Goal: Obtain resource: Download file/media

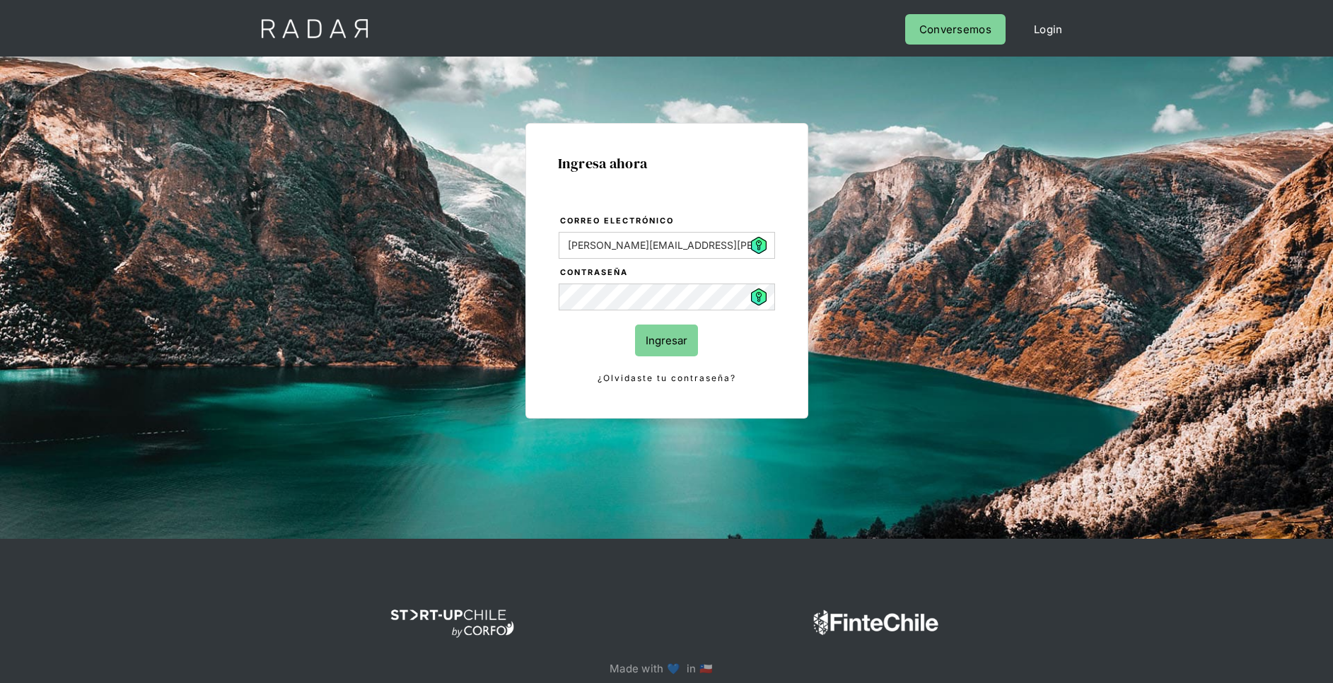
click at [674, 344] on input "Ingresar" at bounding box center [666, 340] width 63 height 32
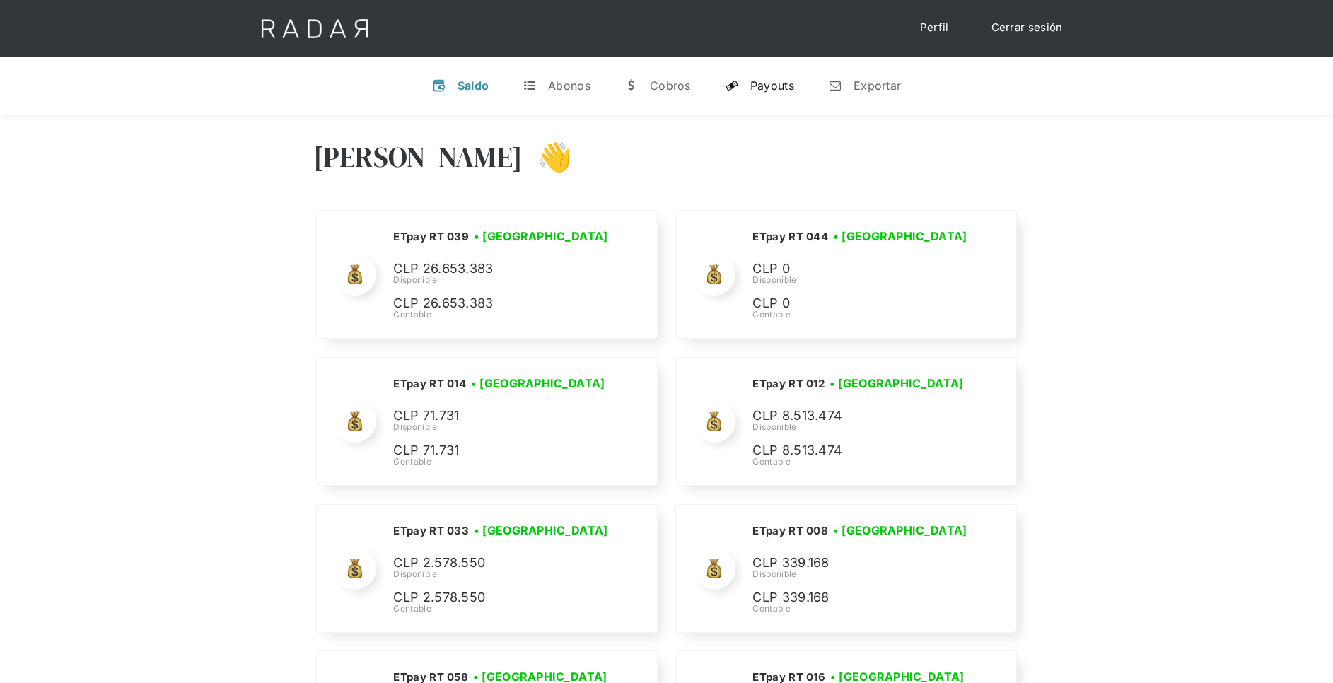
click at [789, 76] on link "y Payouts" at bounding box center [759, 85] width 92 height 37
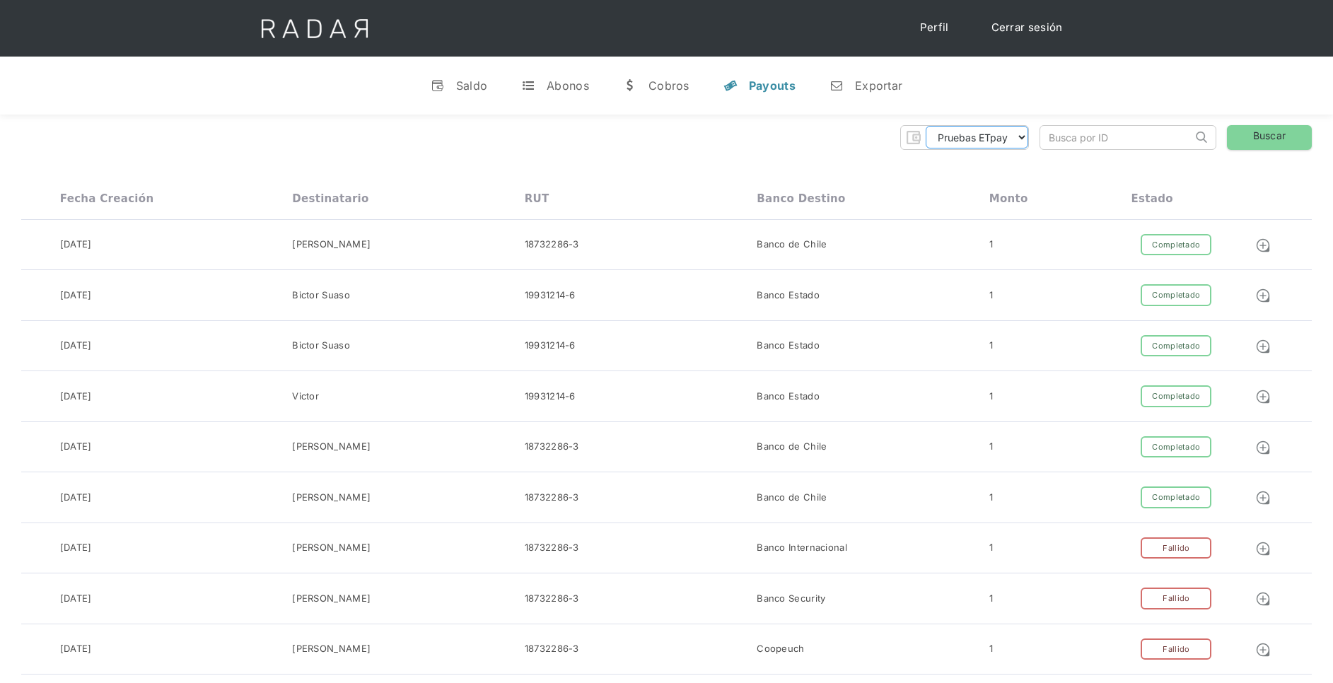
drag, startPoint x: 1009, startPoint y: 133, endPoint x: 1005, endPoint y: 144, distance: 12.1
click at [1010, 133] on select "Pruebas ETpay Cuenta 1.000 Cuenta 1.001 Cuenta 1.002 Cuenta 1.003 Cuenta 1.004 …" at bounding box center [976, 137] width 103 height 23
select select "etpay-cuenta-1001"
click at [925, 126] on select "Pruebas ETpay Cuenta 1.000 Cuenta 1.001 Cuenta 1.002 Cuenta 1.003 Cuenta 1.004 …" at bounding box center [976, 137] width 103 height 23
click at [1239, 135] on link "Buscar" at bounding box center [1268, 137] width 85 height 25
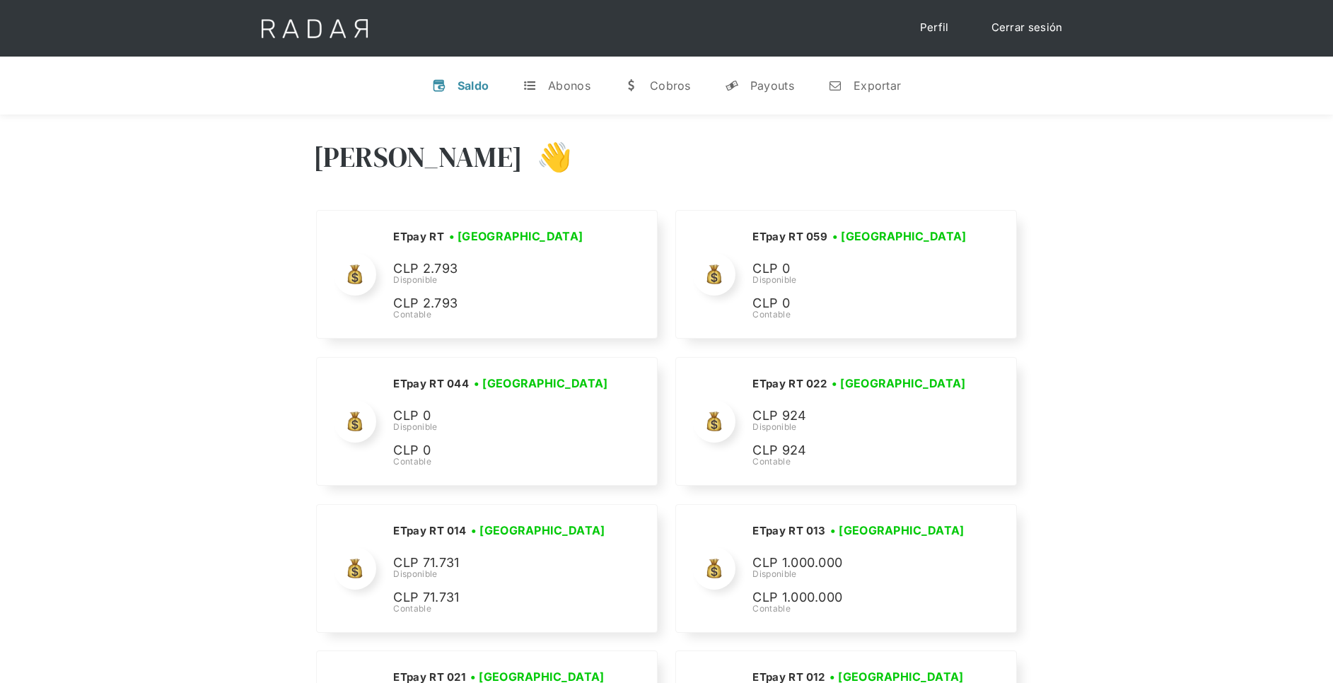
drag, startPoint x: 772, startPoint y: 81, endPoint x: 771, endPoint y: 105, distance: 24.0
click at [772, 81] on div "Payouts" at bounding box center [772, 85] width 44 height 14
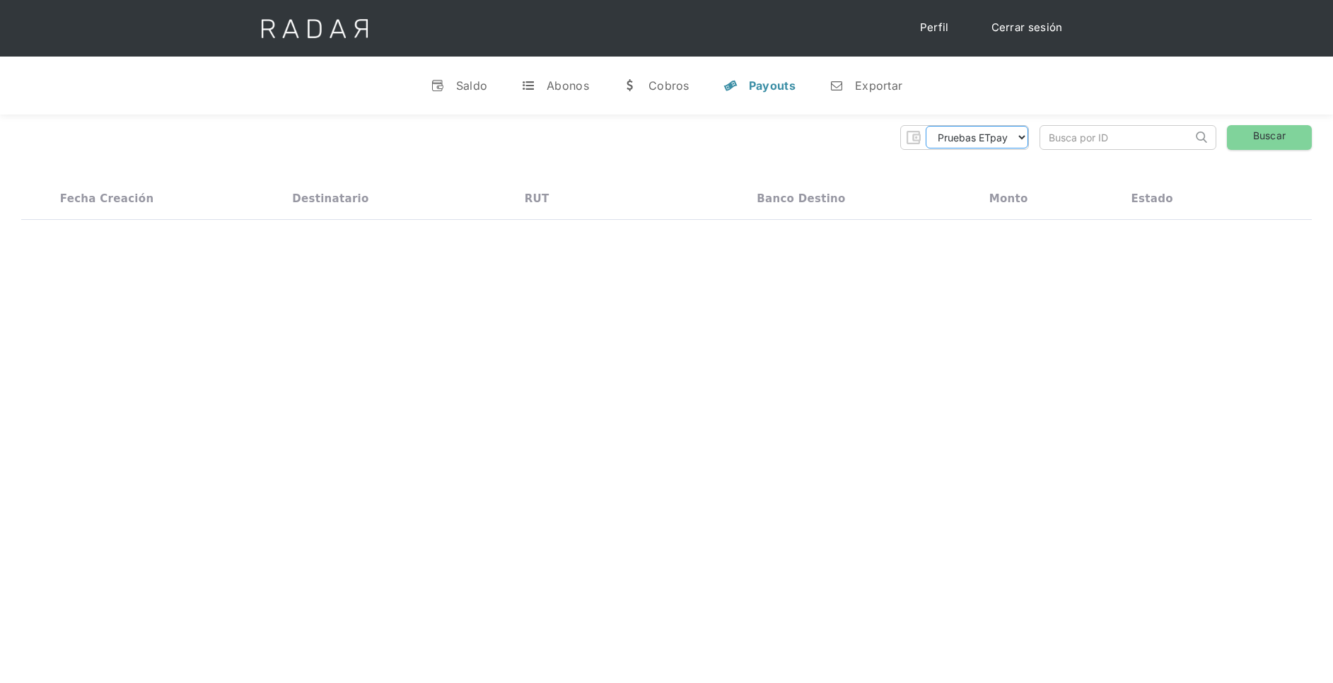
click at [930, 146] on select "Pruebas ETpay Cuenta 1.000 Cuenta 1.001 Cuenta 1.002 Cuenta 1.003 Cuenta 1.004 …" at bounding box center [976, 137] width 103 height 23
select select "etpay-cuenta-1001"
click at [925, 126] on select "Pruebas ETpay Cuenta 1.000 Cuenta 1.001 Cuenta 1.002 Cuenta 1.003 Cuenta 1.004 …" at bounding box center [976, 137] width 103 height 23
click at [1280, 136] on link "Buscar" at bounding box center [1268, 137] width 85 height 25
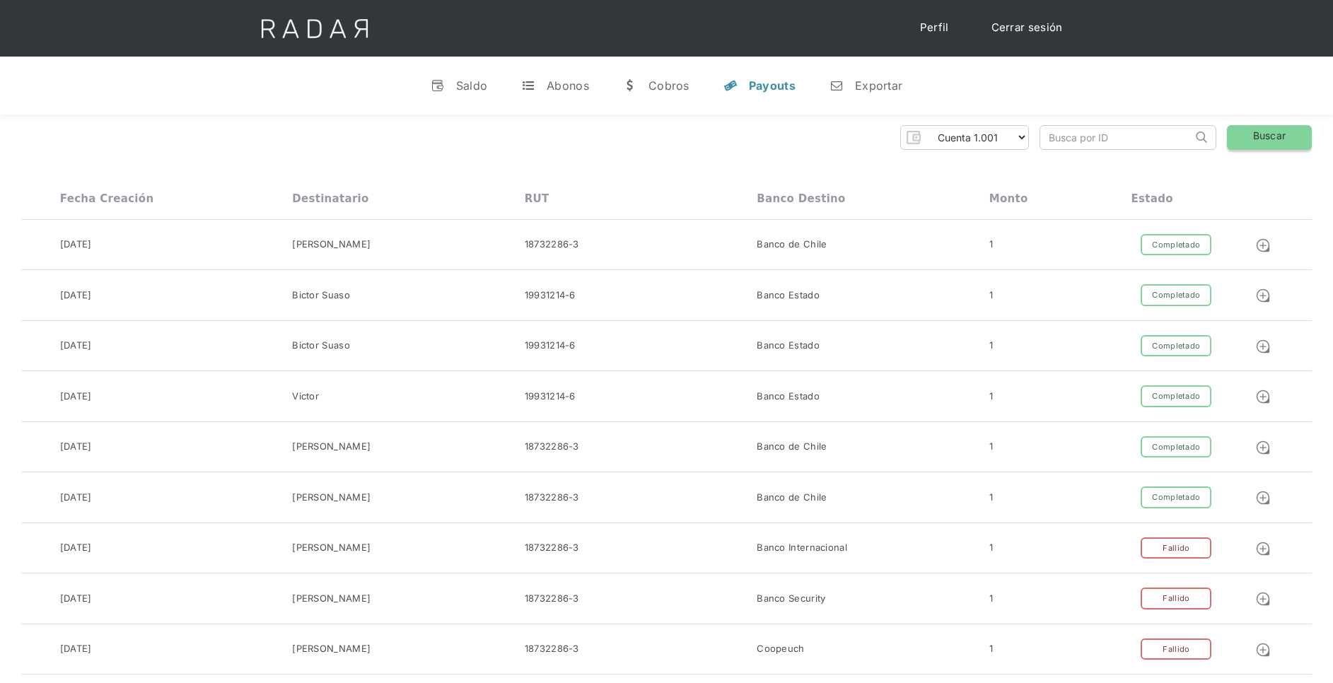
click at [1253, 134] on link "Buscar" at bounding box center [1268, 137] width 85 height 25
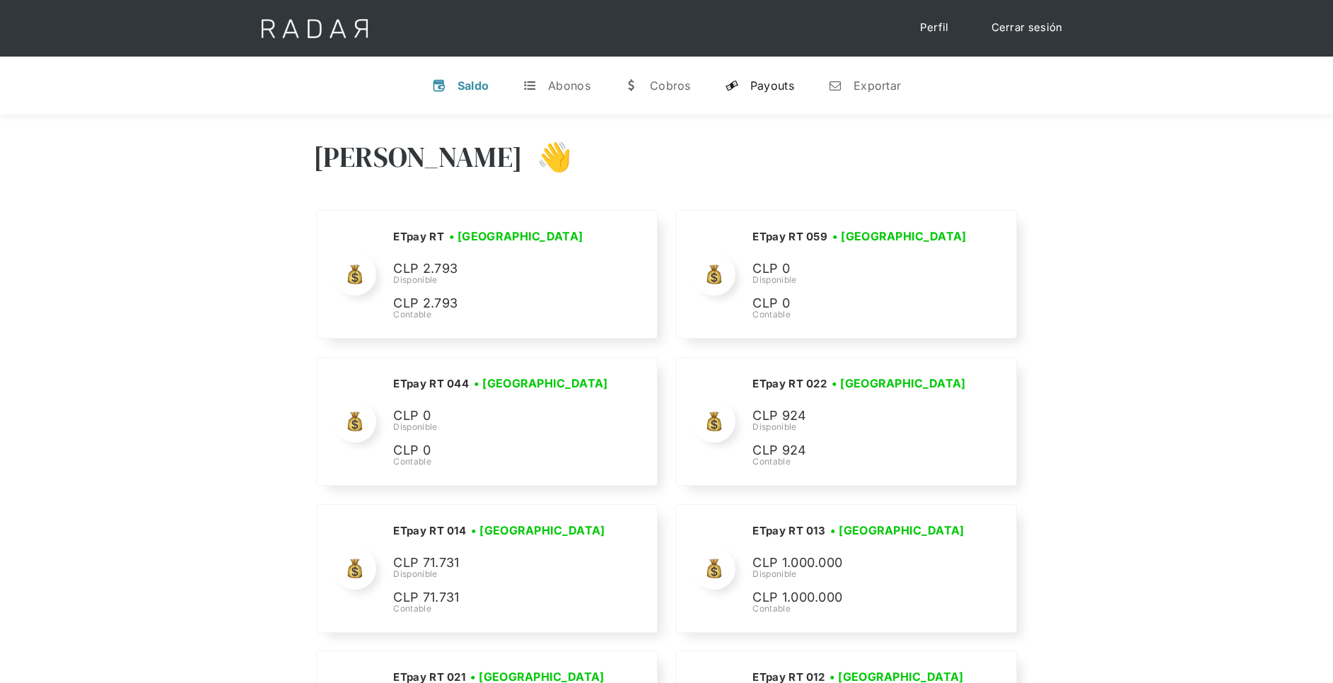
click at [756, 90] on div "Payouts" at bounding box center [772, 85] width 44 height 14
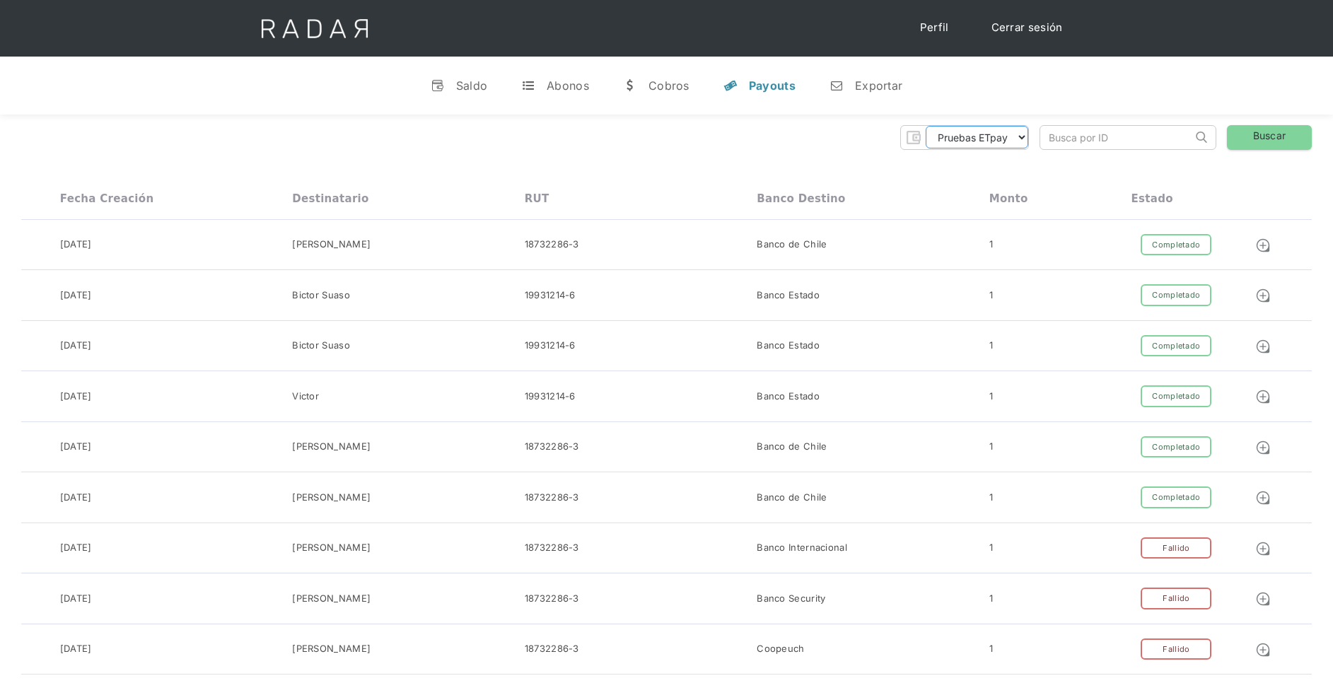
drag, startPoint x: 952, startPoint y: 132, endPoint x: 960, endPoint y: 152, distance: 21.3
click at [952, 132] on select "Pruebas ETpay Cuenta 1.000 Cuenta 1.001 Cuenta 1.002 Cuenta 1.003 Cuenta 1.004 …" at bounding box center [976, 137] width 103 height 23
select select "etpay-cuenta-1001"
click at [925, 126] on select "Pruebas ETpay Cuenta 1.000 Cuenta 1.001 Cuenta 1.002 Cuenta 1.003 Cuenta 1.004 …" at bounding box center [976, 137] width 103 height 23
click at [1237, 141] on link "Buscar" at bounding box center [1268, 137] width 85 height 25
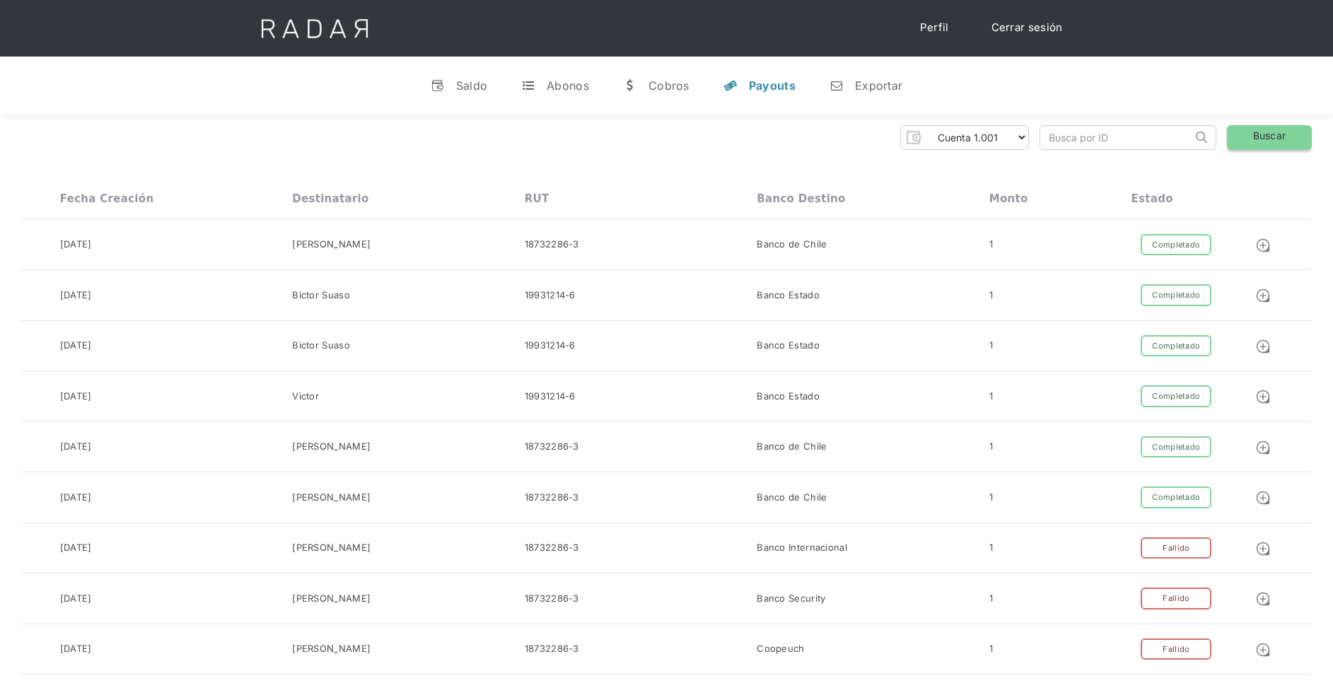
click at [1306, 134] on link "Buscar" at bounding box center [1268, 137] width 85 height 25
click at [1275, 138] on link "Buscar" at bounding box center [1268, 137] width 85 height 25
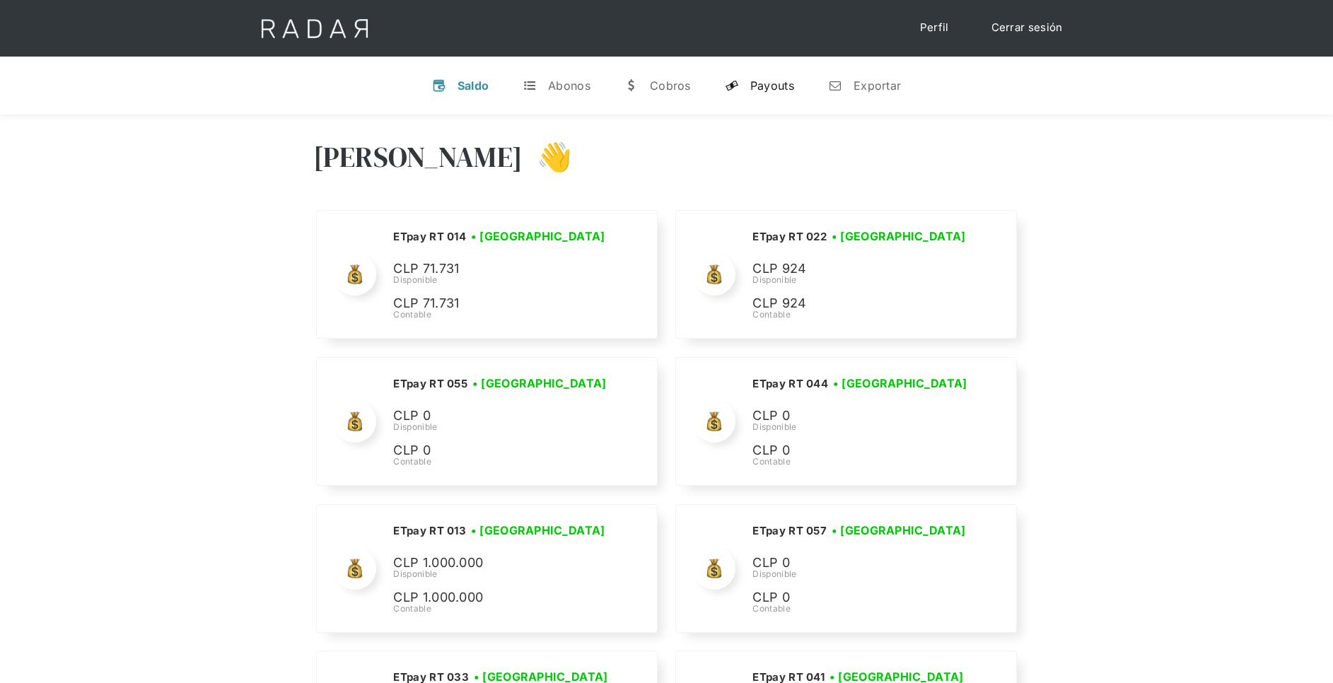
click at [776, 87] on div "Payouts" at bounding box center [772, 85] width 44 height 14
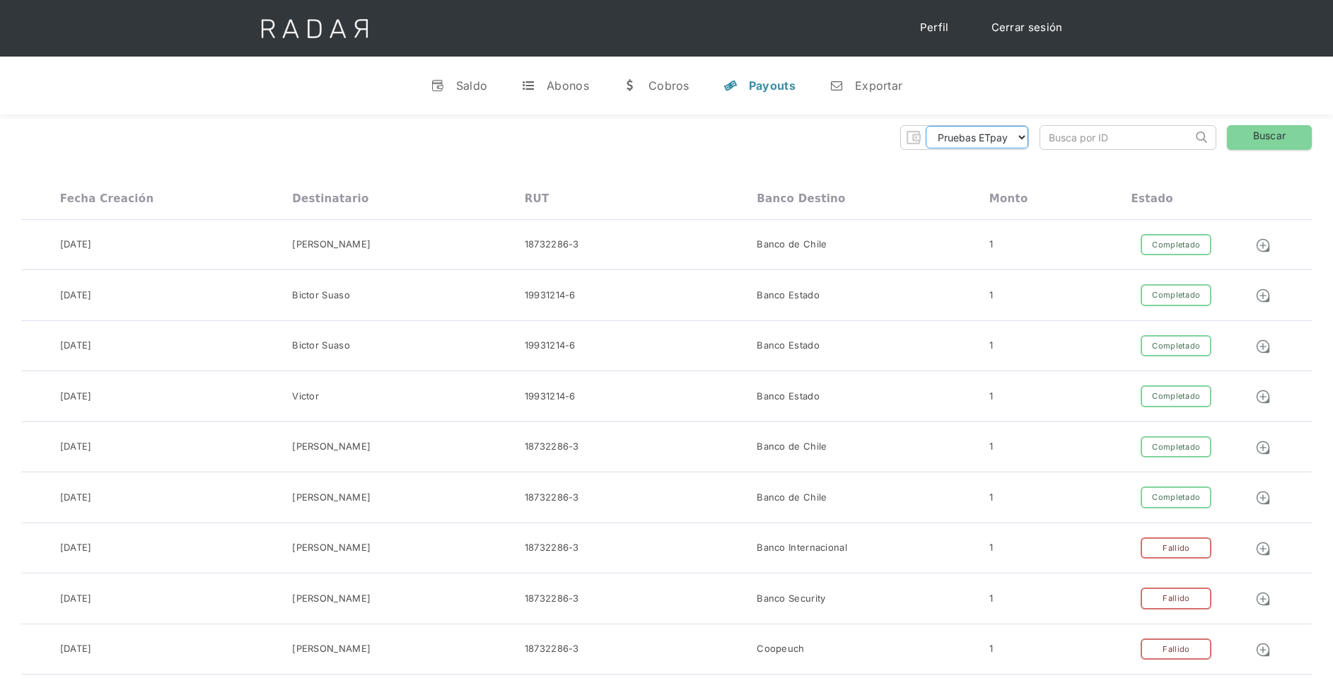
click at [1003, 139] on select "Pruebas ETpay Cuenta 1.000 Cuenta 1.001 Cuenta 1.002 Cuenta 1.003 Cuenta 1.004 …" at bounding box center [976, 137] width 103 height 23
select select "etpay-cuenta-1001"
click at [925, 126] on select "Pruebas ETpay Cuenta 1.000 Cuenta 1.001 Cuenta 1.002 Cuenta 1.003 Cuenta 1.004 …" at bounding box center [976, 137] width 103 height 23
click at [1272, 145] on link "Buscar" at bounding box center [1268, 137] width 85 height 25
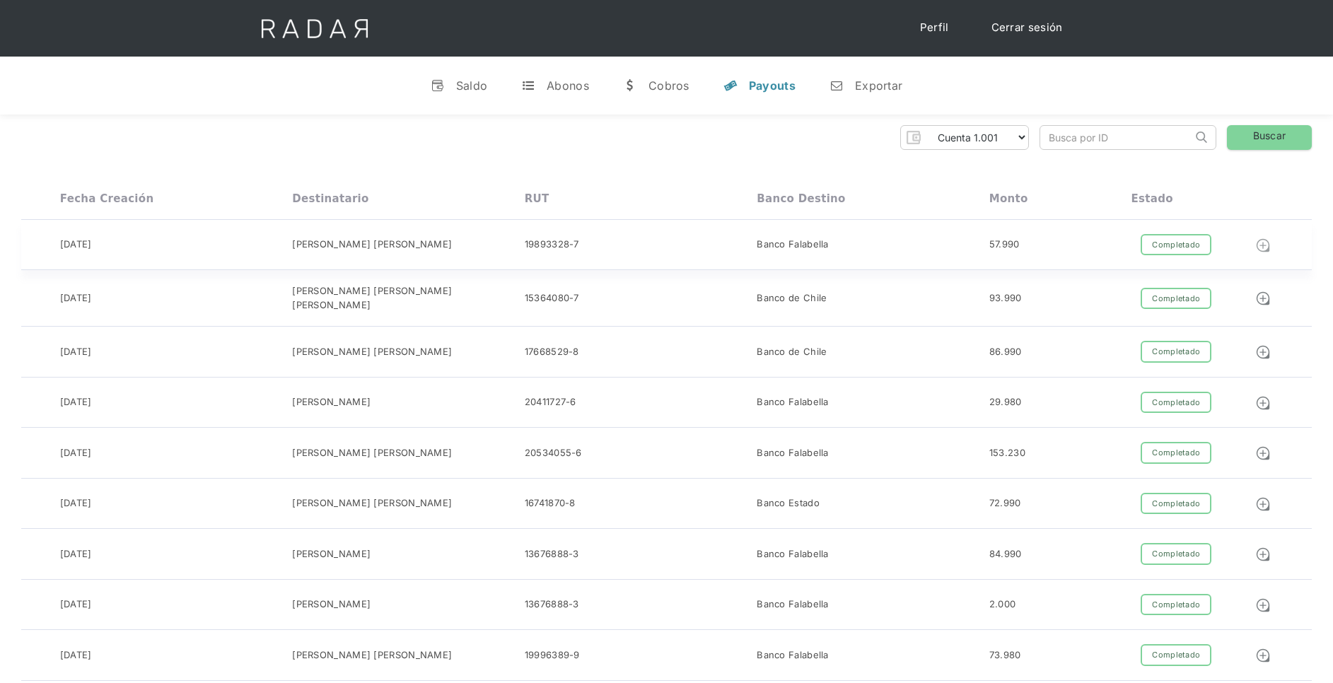
click at [1267, 247] on img at bounding box center [1263, 246] width 16 height 16
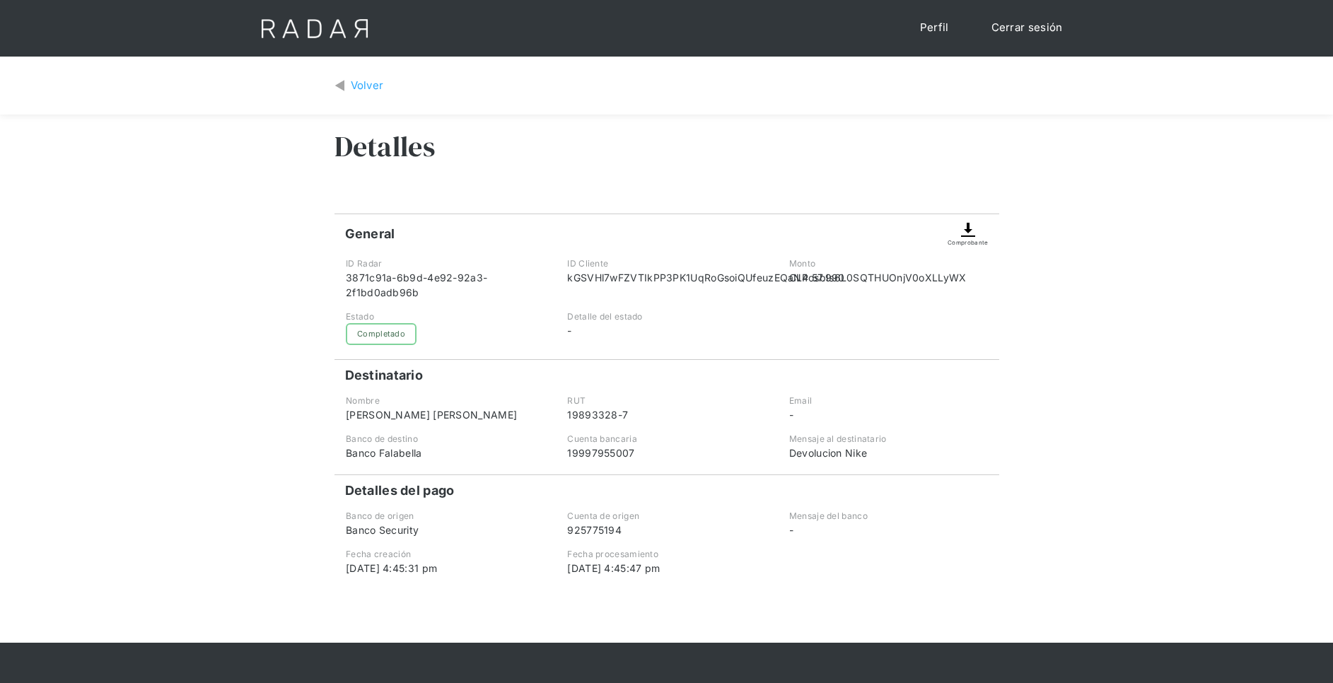
click at [970, 224] on img at bounding box center [967, 229] width 17 height 17
click at [362, 82] on div "Volver" at bounding box center [367, 86] width 33 height 16
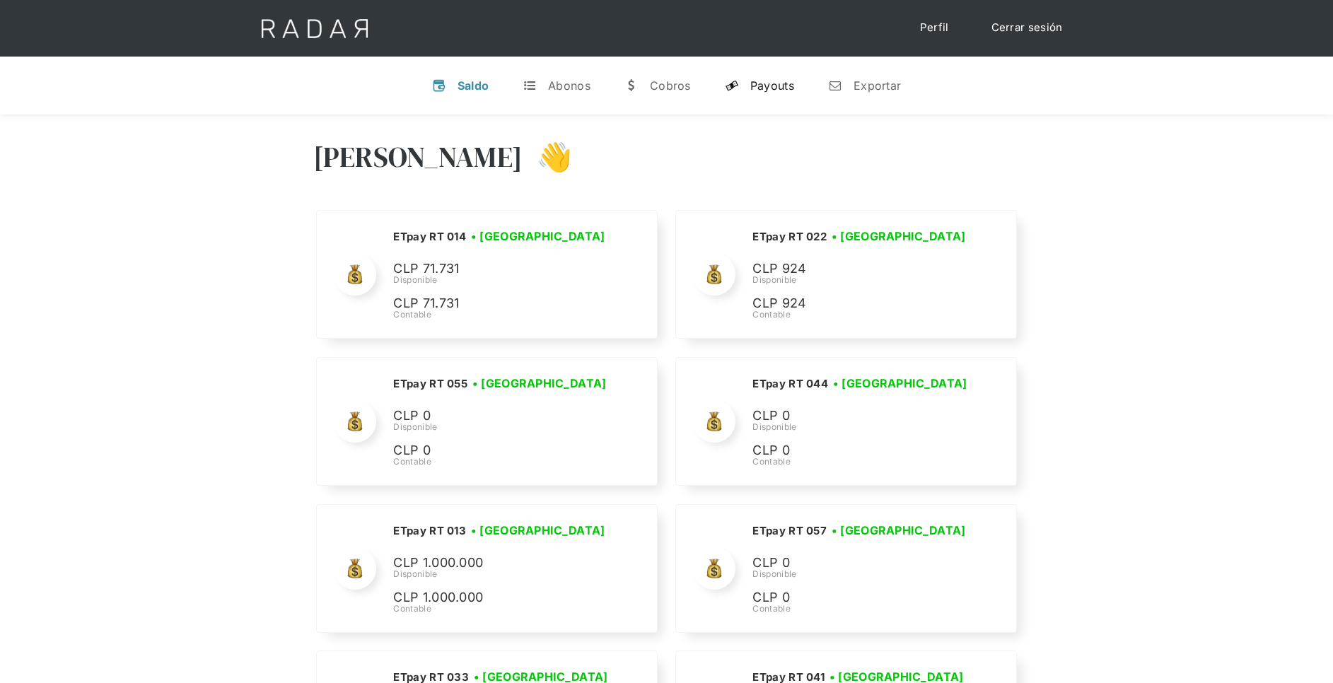
click at [770, 81] on div "Payouts" at bounding box center [772, 85] width 44 height 14
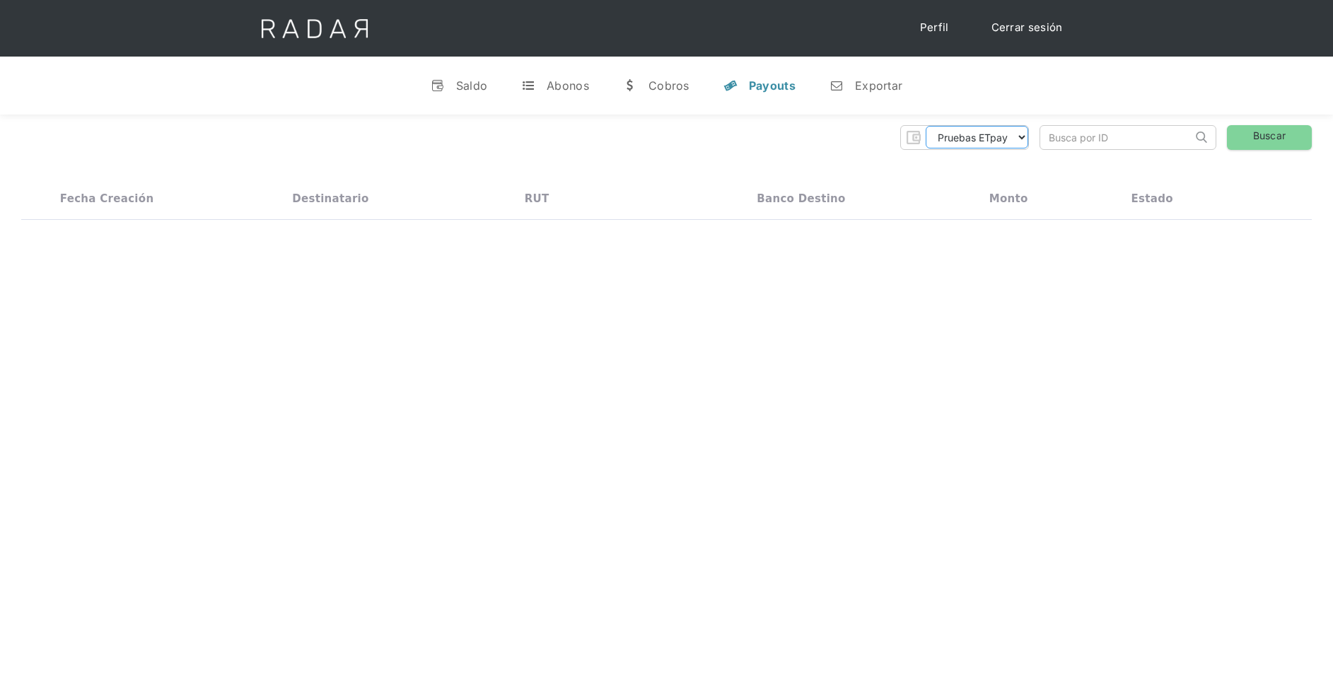
drag, startPoint x: 1005, startPoint y: 139, endPoint x: 1005, endPoint y: 151, distance: 12.7
click at [1005, 138] on select "Pruebas ETpay Cuenta 1.000 Cuenta 1.001 Cuenta 1.002 Cuenta 1.003 Cuenta 1.004 …" at bounding box center [976, 137] width 103 height 23
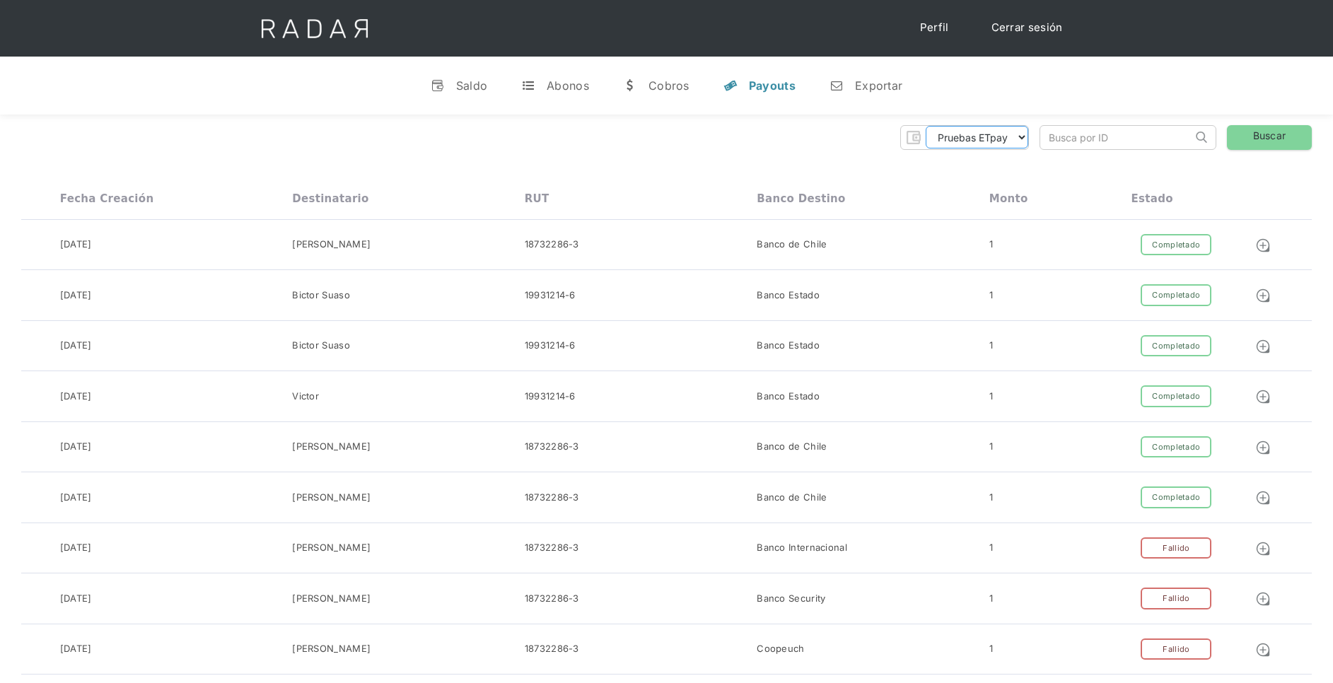
select select "etpay-cuenta-1001"
click at [925, 126] on select "Pruebas ETpay Cuenta 1.000 Cuenta 1.001 Cuenta 1.002 Cuenta 1.003 Cuenta 1.004 …" at bounding box center [976, 137] width 103 height 23
click at [1070, 143] on input "search" at bounding box center [1116, 137] width 152 height 23
paste input "1bacc35f-ca74-48ce-926d-1835c25087aa"
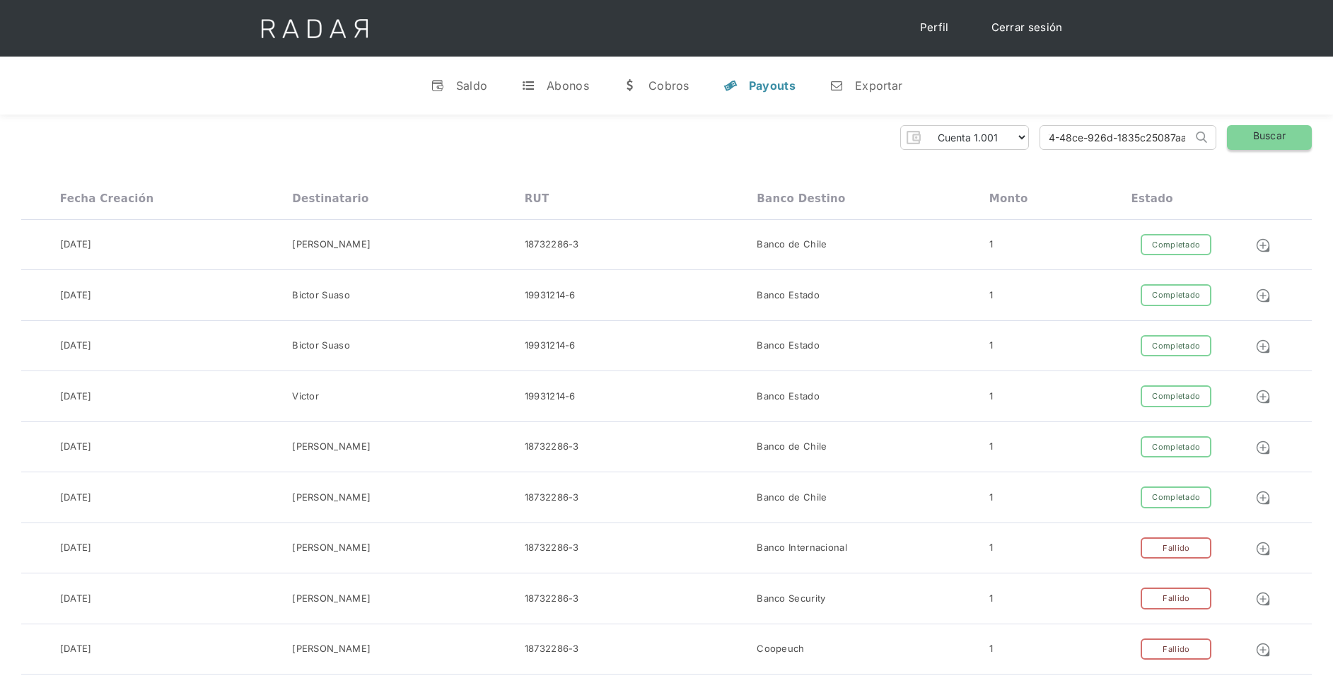
type input "1bacc35f-ca74-48ce-926d-1835c25087aa"
click at [1276, 134] on link "Buscar" at bounding box center [1268, 137] width 85 height 25
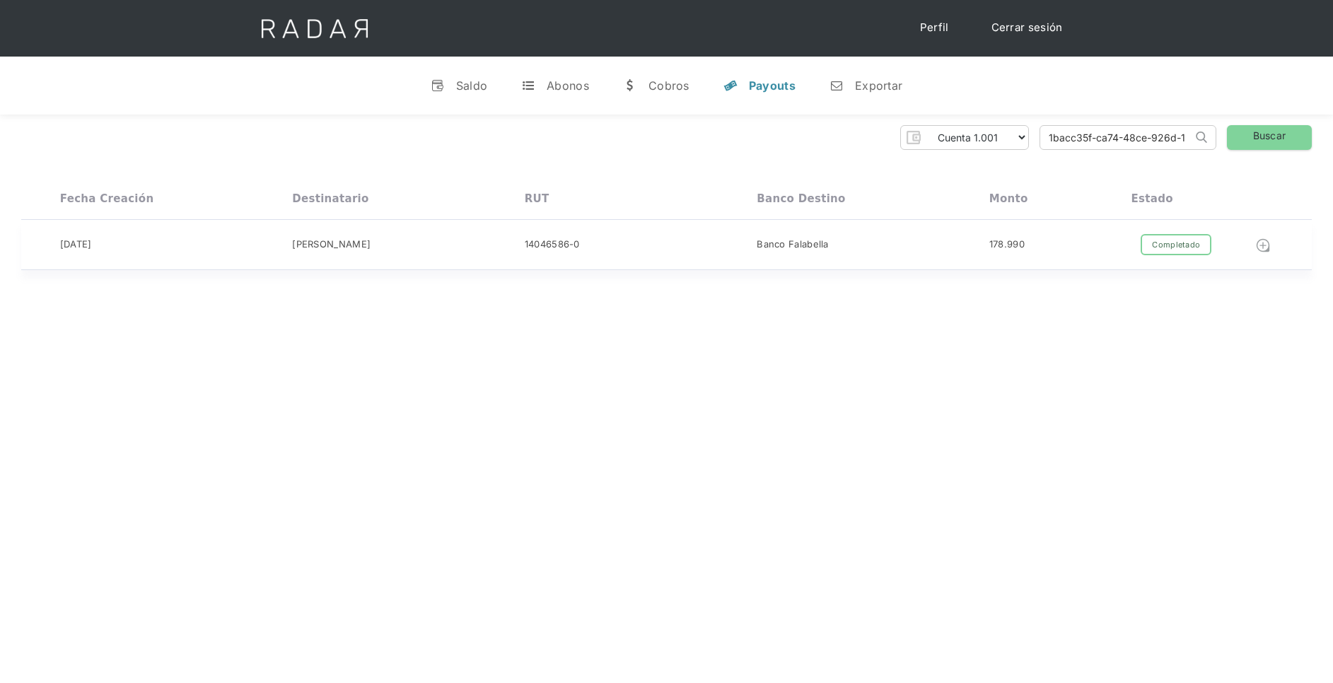
click at [1264, 245] on img at bounding box center [1263, 246] width 16 height 16
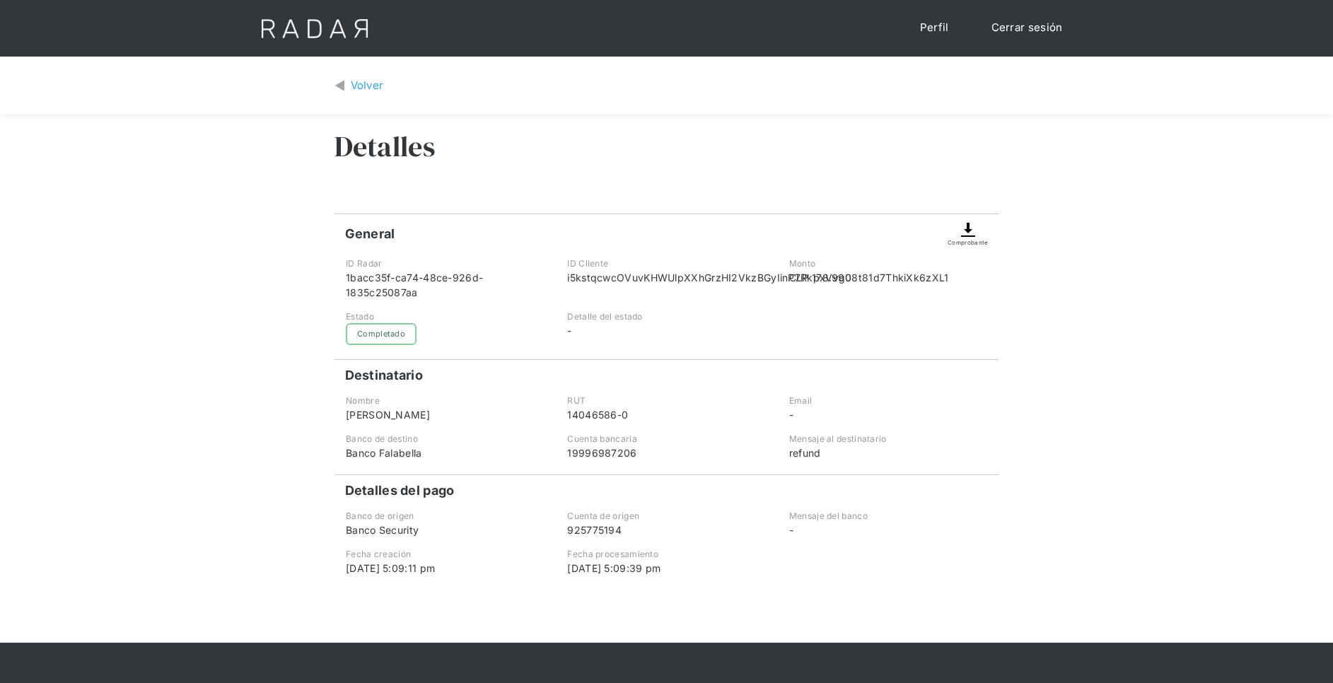
click at [966, 233] on img at bounding box center [967, 229] width 17 height 17
click at [968, 241] on div "Comprobante" at bounding box center [967, 242] width 40 height 8
